Goal: Find specific page/section: Find specific page/section

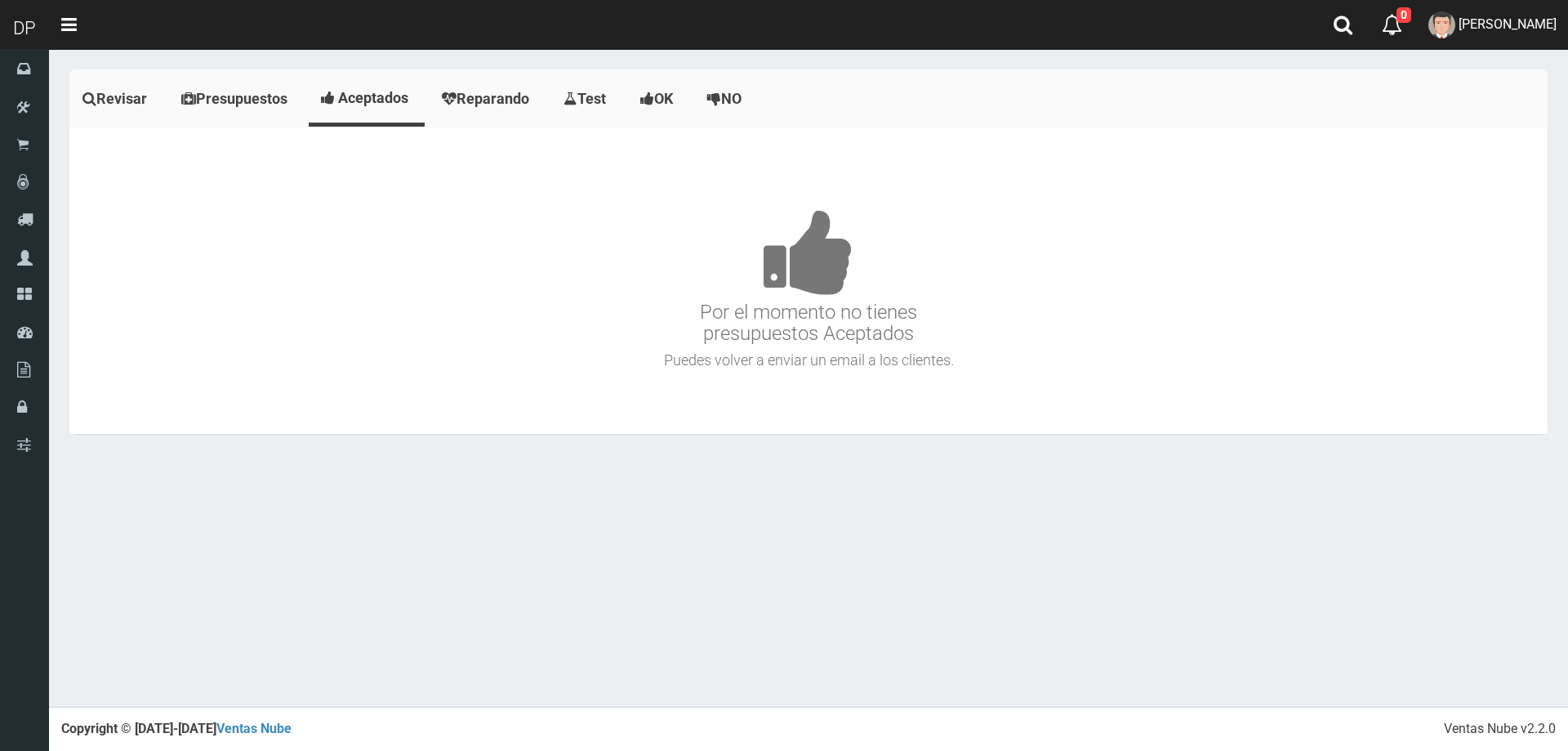
scroll to position [10308, 0]
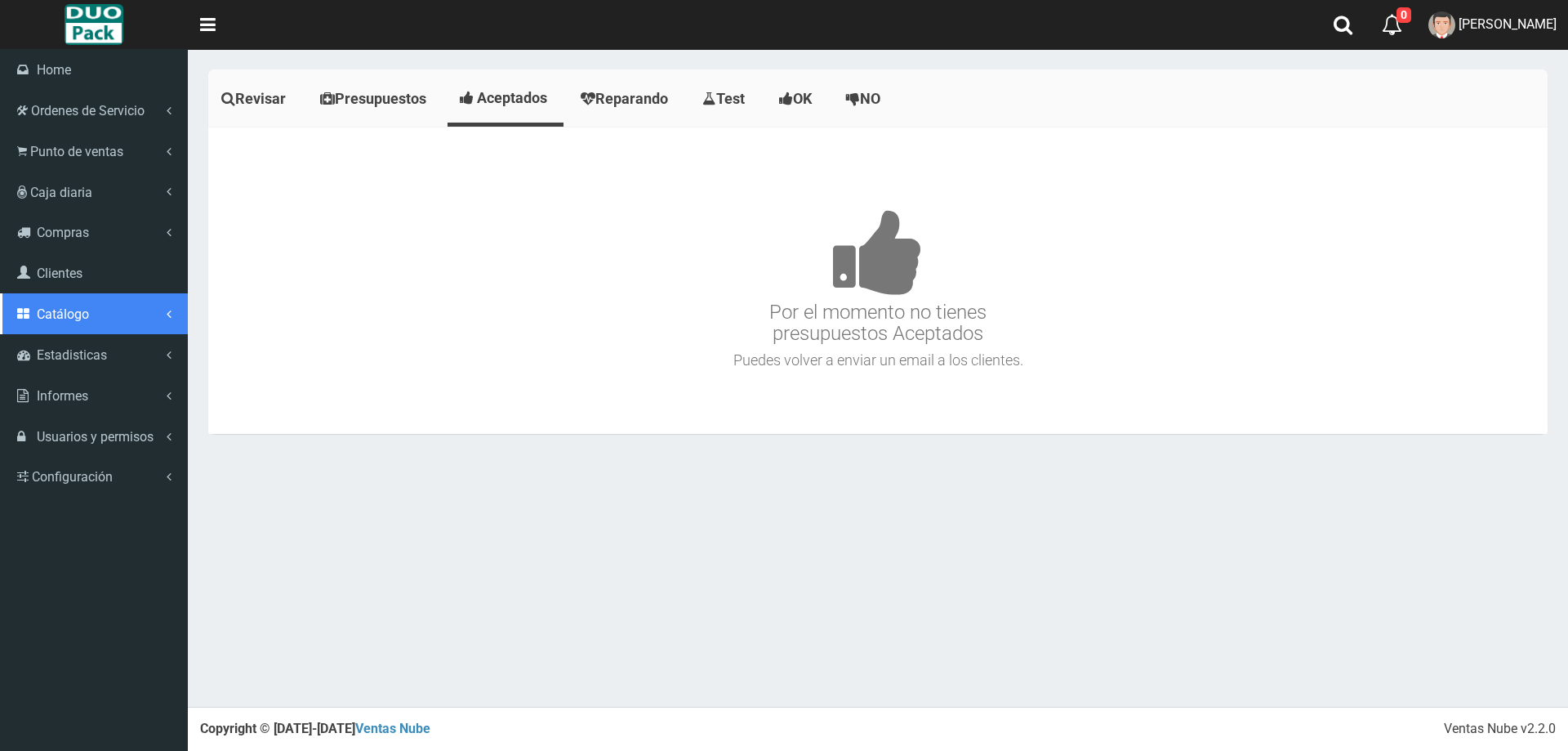
click at [88, 311] on span "Catálogo" at bounding box center [63, 313] width 52 height 16
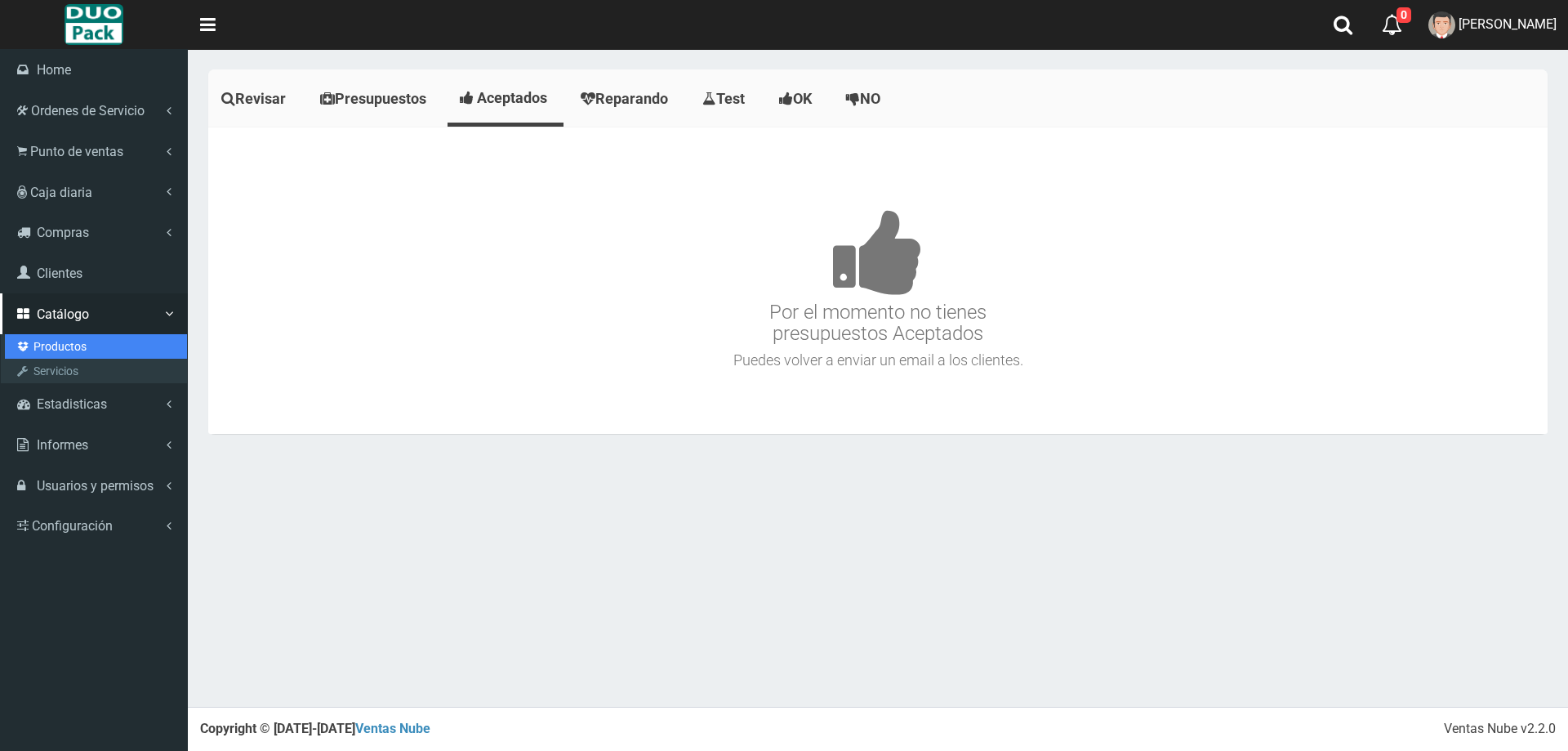
click at [84, 339] on link "Productos" at bounding box center [96, 346] width 182 height 24
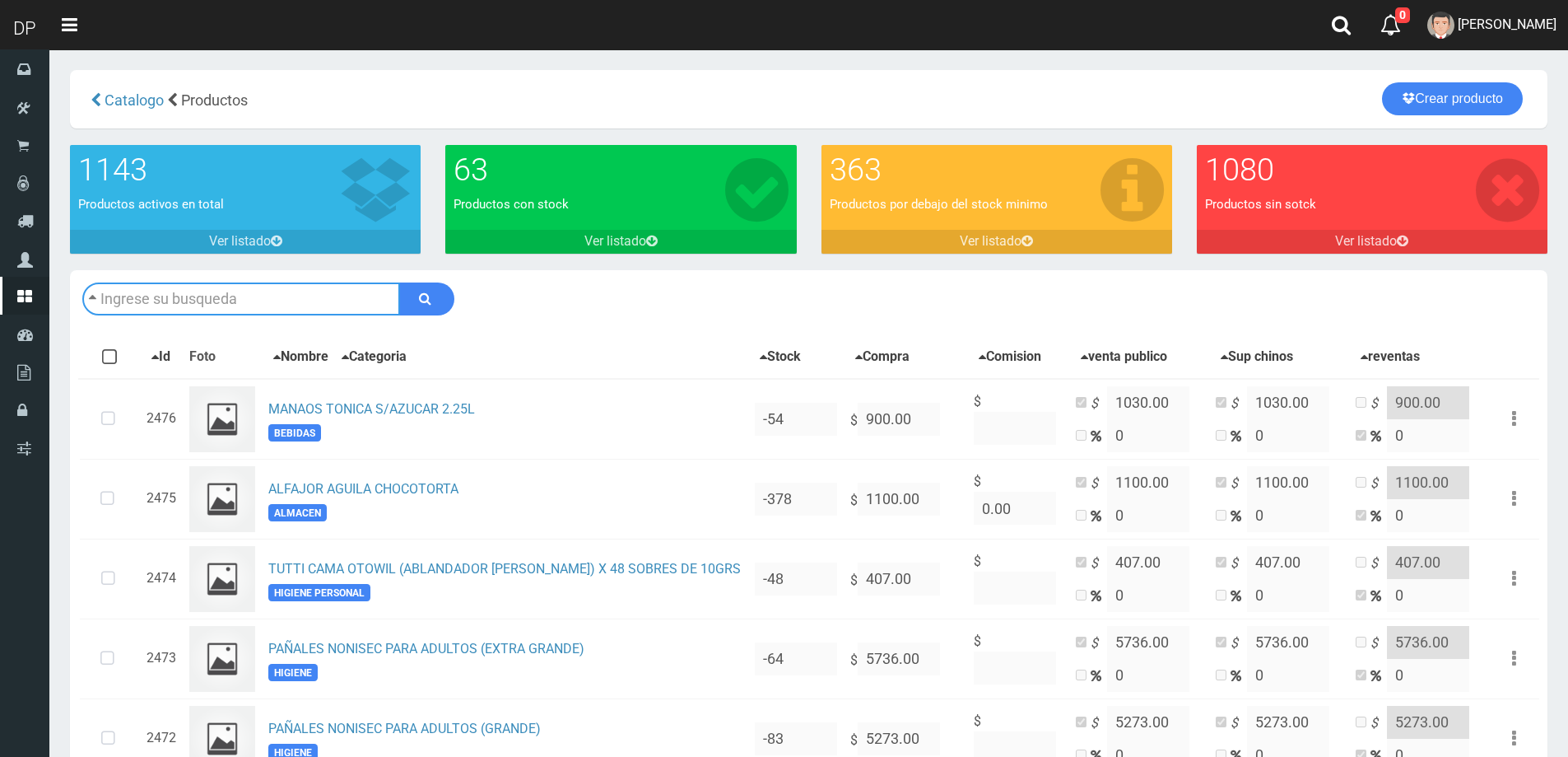
click at [278, 301] on input "text" at bounding box center [241, 298] width 318 height 33
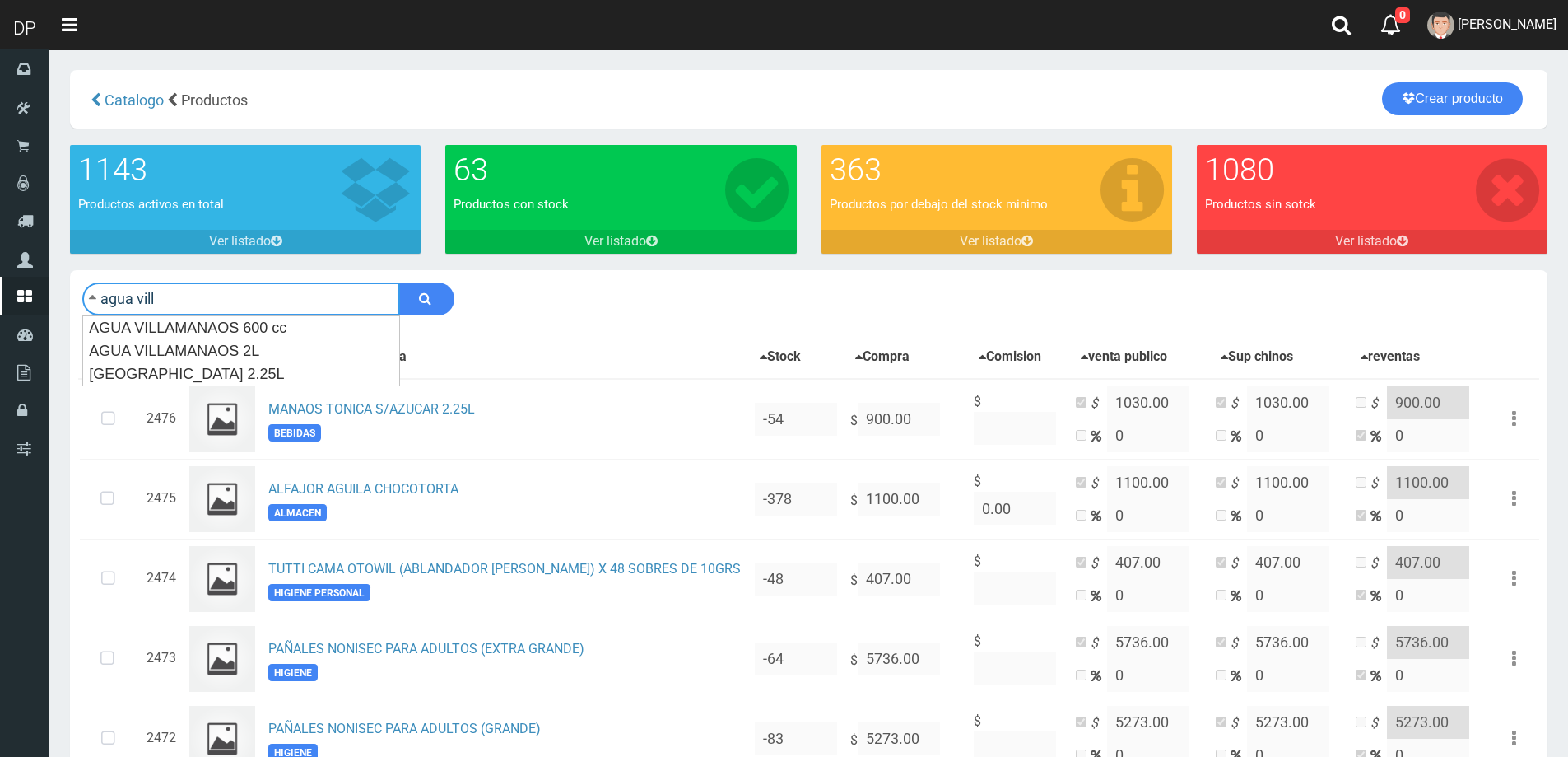
type input "agua vill"
click at [400, 282] on button "submit" at bounding box center [427, 298] width 55 height 33
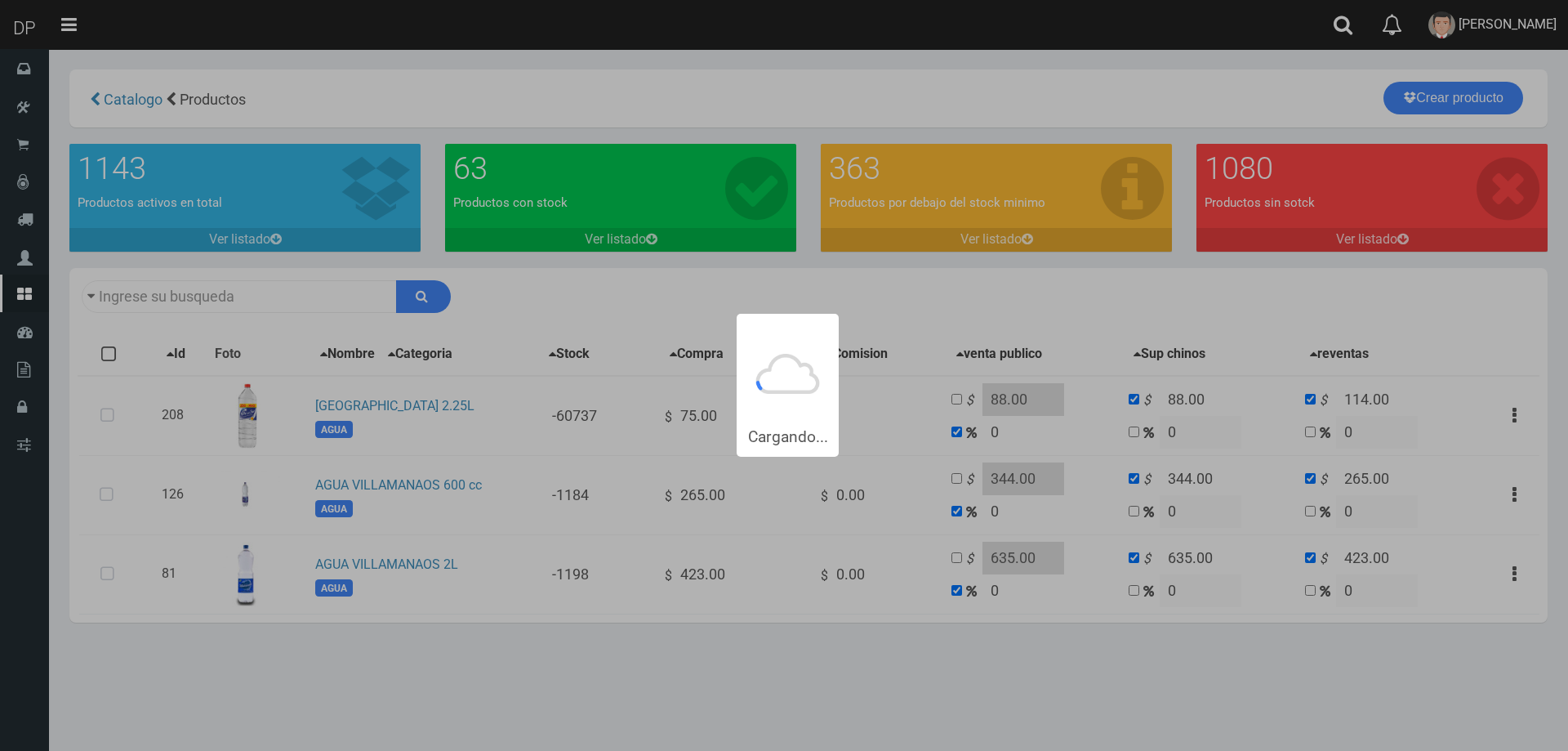
type input "agua vill"
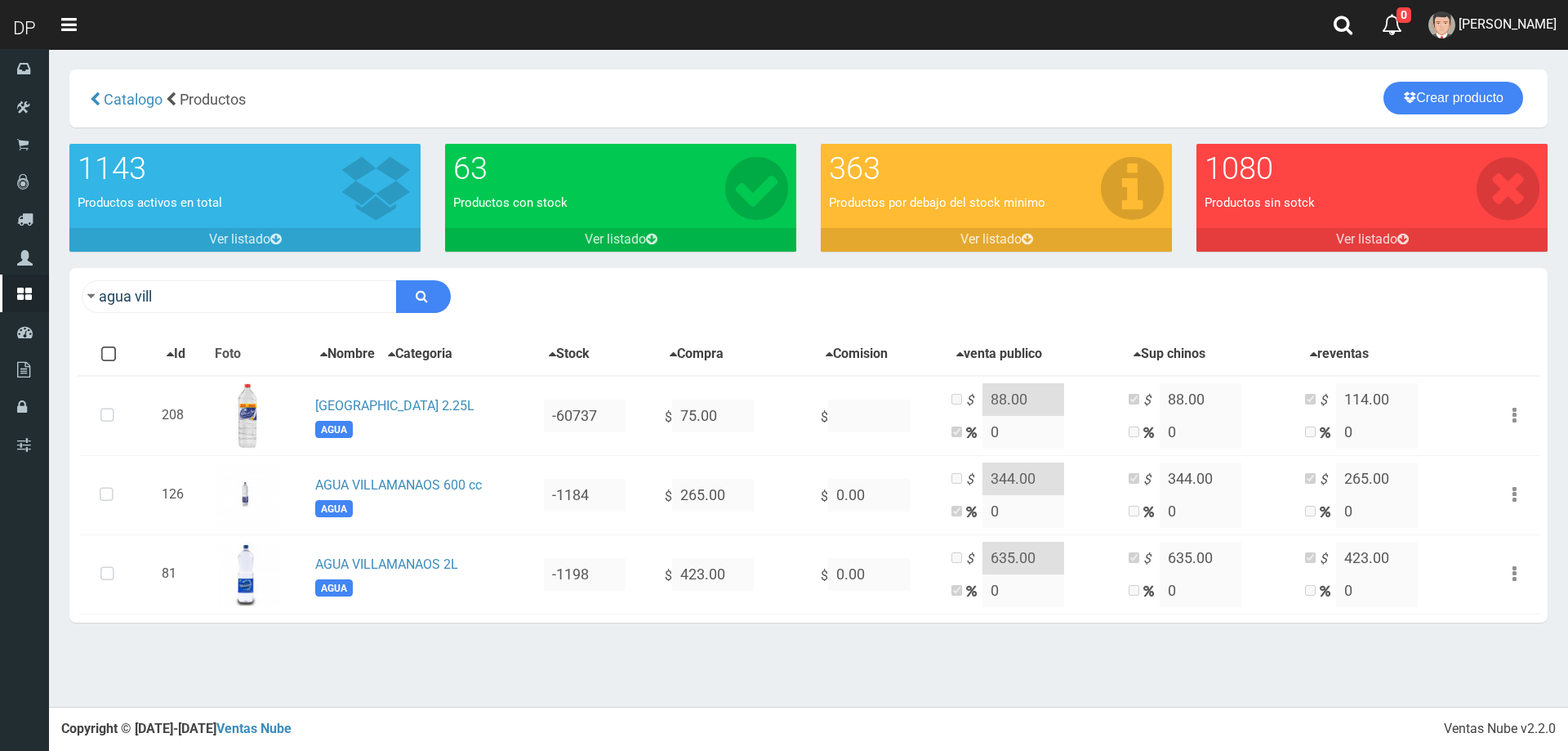
scroll to position [10308, 0]
